Goal: Task Accomplishment & Management: Complete application form

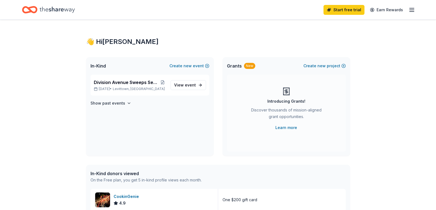
click at [412, 11] on icon "button" at bounding box center [411, 10] width 7 height 7
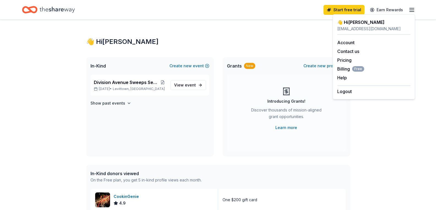
click at [60, 9] on icon "Home" at bounding box center [57, 9] width 35 height 11
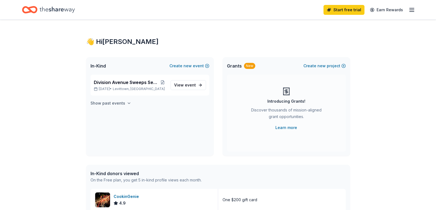
click at [119, 105] on h4 "Show past events" at bounding box center [107, 103] width 35 height 7
click at [178, 85] on span "View event" at bounding box center [185, 85] width 22 height 7
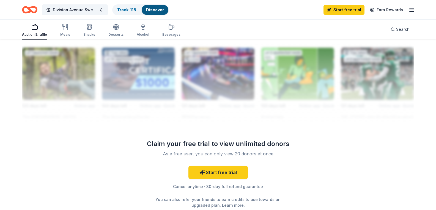
scroll to position [495, 0]
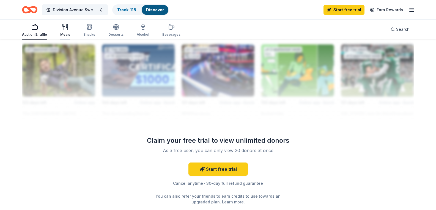
click at [69, 28] on div "button" at bounding box center [65, 27] width 10 height 7
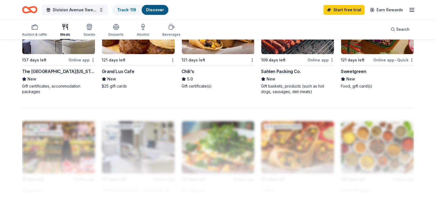
scroll to position [385, 0]
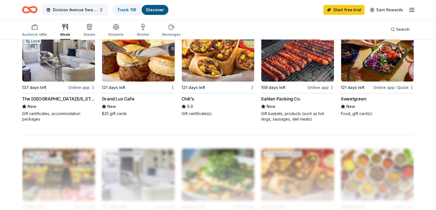
click at [119, 102] on div "Grand Lux Cafe" at bounding box center [118, 99] width 32 height 7
click at [228, 82] on img at bounding box center [218, 55] width 73 height 52
click at [87, 30] on icon "button" at bounding box center [89, 28] width 5 height 4
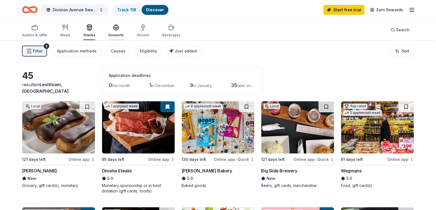
click at [118, 31] on div "Desserts" at bounding box center [115, 30] width 15 height 13
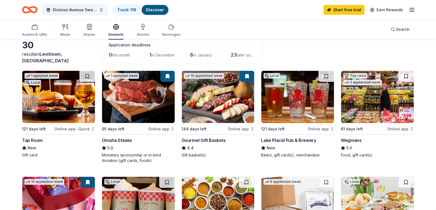
scroll to position [27, 0]
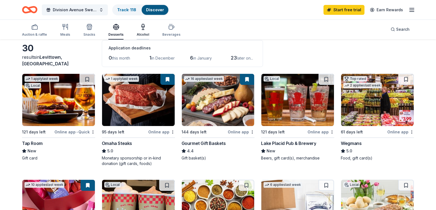
click at [143, 28] on icon "button" at bounding box center [143, 27] width 7 height 7
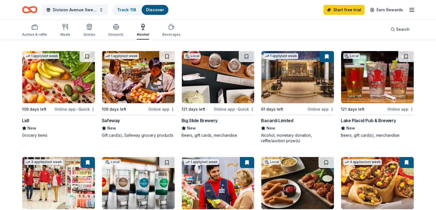
scroll to position [192, 0]
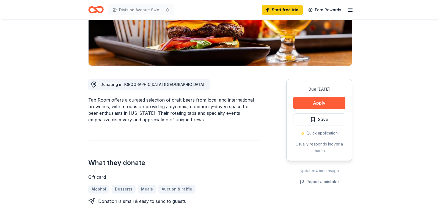
scroll to position [110, 0]
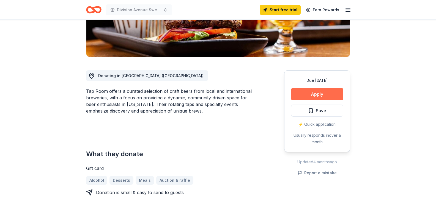
click at [302, 92] on button "Apply" at bounding box center [317, 94] width 52 height 12
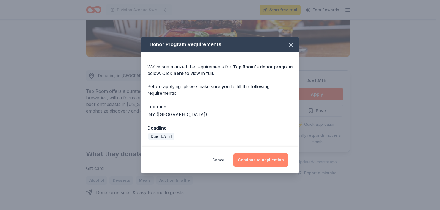
click at [256, 156] on button "Continue to application" at bounding box center [260, 160] width 55 height 13
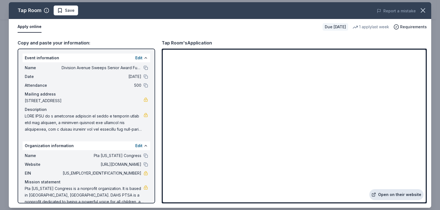
click at [387, 193] on link "Open on their website" at bounding box center [396, 194] width 54 height 11
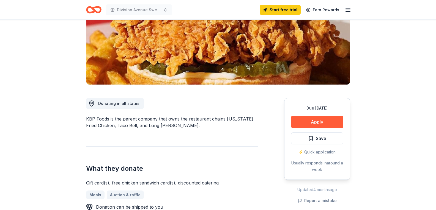
scroll to position [82, 0]
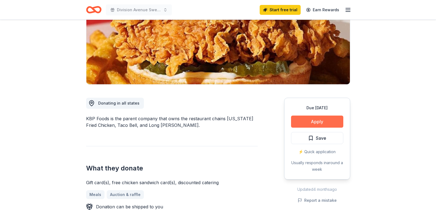
click at [300, 122] on button "Apply" at bounding box center [317, 122] width 52 height 12
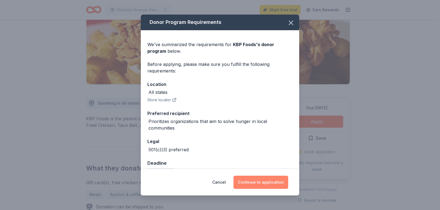
click at [269, 184] on button "Continue to application" at bounding box center [260, 182] width 55 height 13
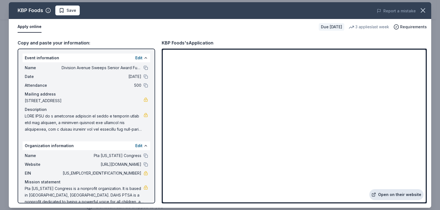
click at [398, 195] on link "Open on their website" at bounding box center [396, 194] width 54 height 11
click at [422, 10] on icon "button" at bounding box center [423, 11] width 4 height 4
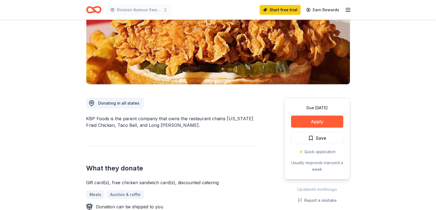
drag, startPoint x: 86, startPoint y: 119, endPoint x: 120, endPoint y: 127, distance: 34.5
click at [120, 127] on div "KBP Foods is the parent company that owns the restaurant chains Kentucky Fried …" at bounding box center [172, 121] width 172 height 13
drag, startPoint x: 175, startPoint y: 125, endPoint x: 105, endPoint y: 123, distance: 69.6
click at [105, 123] on div "KBP Foods is the parent company that owns the restaurant chains Kentucky Fried …" at bounding box center [172, 121] width 172 height 13
drag, startPoint x: 85, startPoint y: 117, endPoint x: 107, endPoint y: 118, distance: 22.3
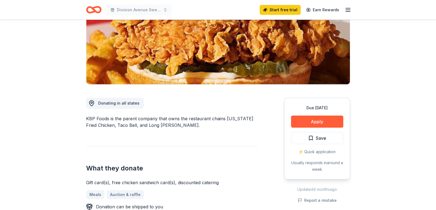
drag, startPoint x: 179, startPoint y: 129, endPoint x: 79, endPoint y: 114, distance: 101.6
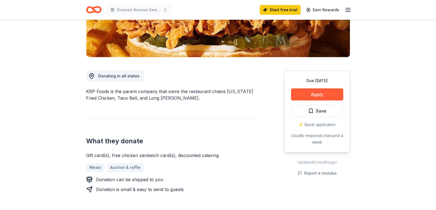
scroll to position [110, 0]
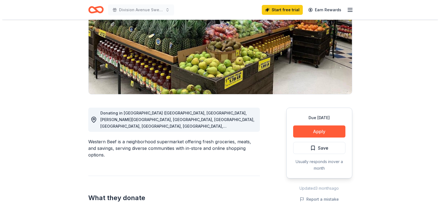
scroll to position [82, 0]
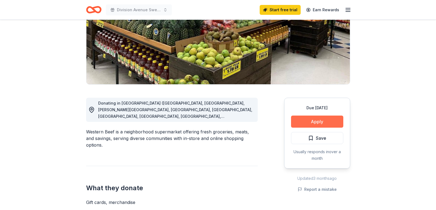
click at [316, 123] on button "Apply" at bounding box center [317, 122] width 52 height 12
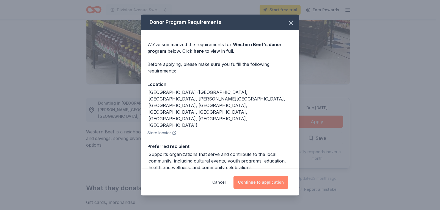
click at [261, 182] on button "Continue to application" at bounding box center [260, 182] width 55 height 13
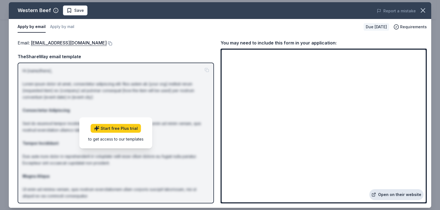
click at [389, 197] on link "Open on their website" at bounding box center [396, 194] width 54 height 11
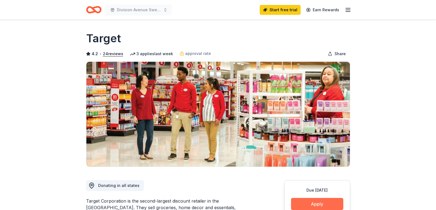
click at [321, 201] on button "Apply" at bounding box center [317, 204] width 52 height 12
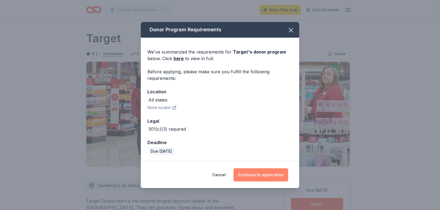
click at [266, 176] on button "Continue to application" at bounding box center [260, 174] width 55 height 13
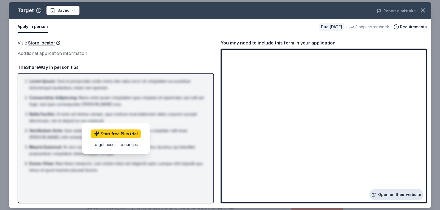
click at [389, 196] on link "Open on their website" at bounding box center [396, 194] width 54 height 11
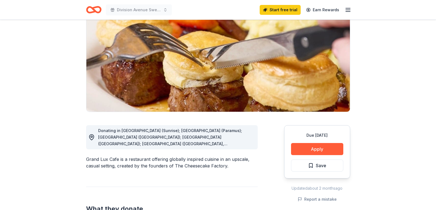
scroll to position [82, 0]
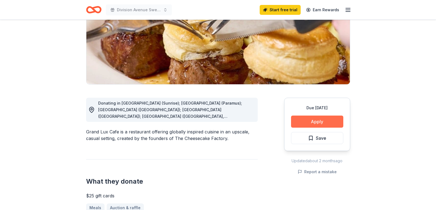
click at [315, 124] on button "Apply" at bounding box center [317, 122] width 52 height 12
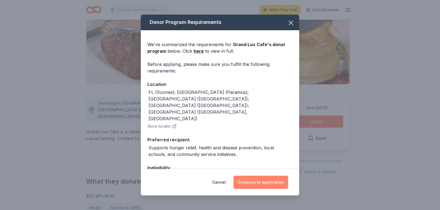
click at [273, 182] on button "Continue to application" at bounding box center [260, 182] width 55 height 13
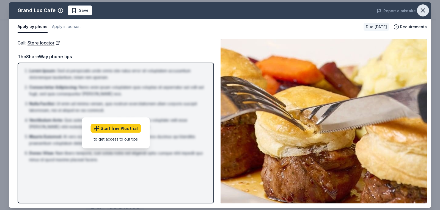
click at [425, 8] on icon "button" at bounding box center [423, 11] width 8 height 8
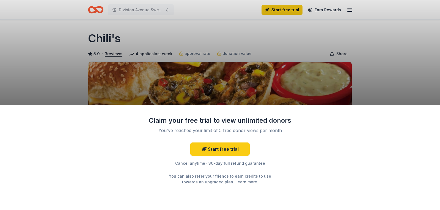
click at [379, 99] on div "Claim your free trial to view unlimited donors You've reached your limit of 5 f…" at bounding box center [220, 105] width 440 height 210
click at [51, 71] on div "Claim your free trial to view unlimited donors You've reached your limit of 5 f…" at bounding box center [220, 105] width 440 height 210
